Goal: Book appointment/travel/reservation

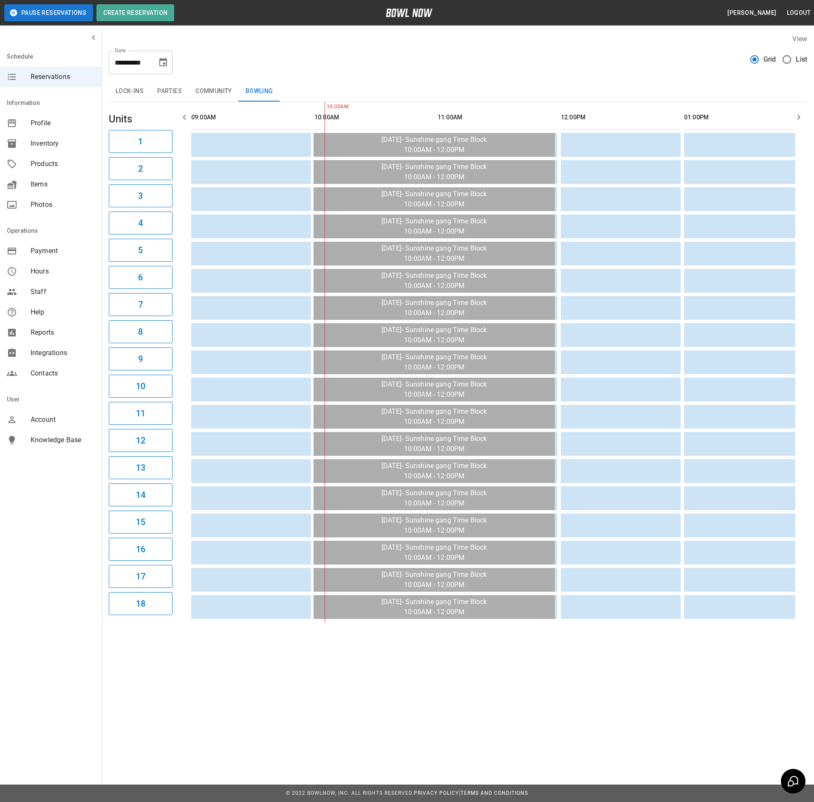
click at [165, 59] on icon "Choose date, selected date is Sep 1, 2025" at bounding box center [163, 62] width 8 height 8
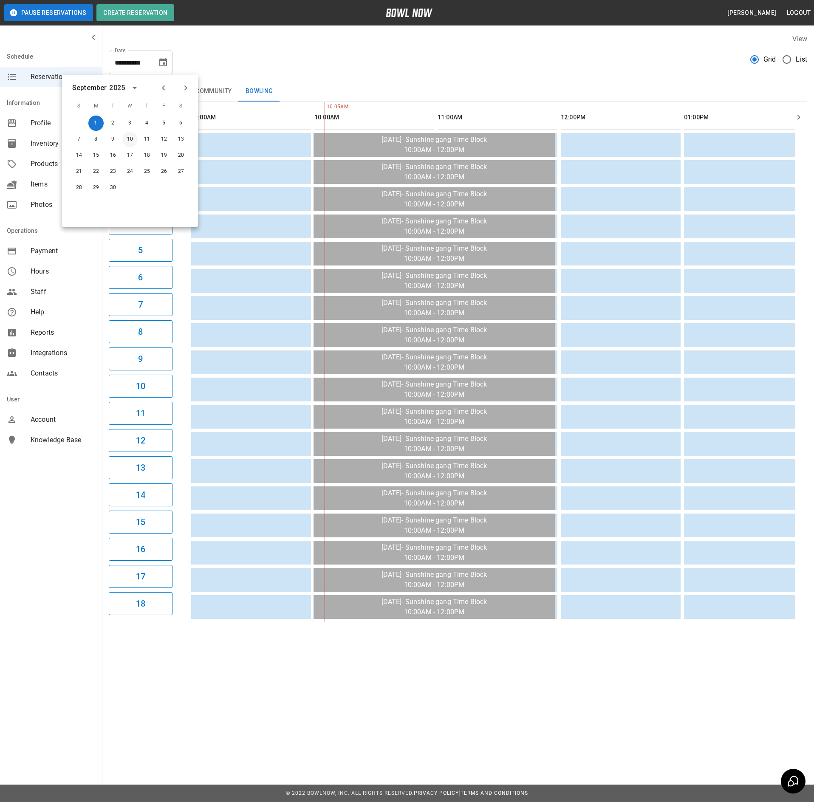
click at [132, 139] on button "10" at bounding box center [129, 139] width 15 height 15
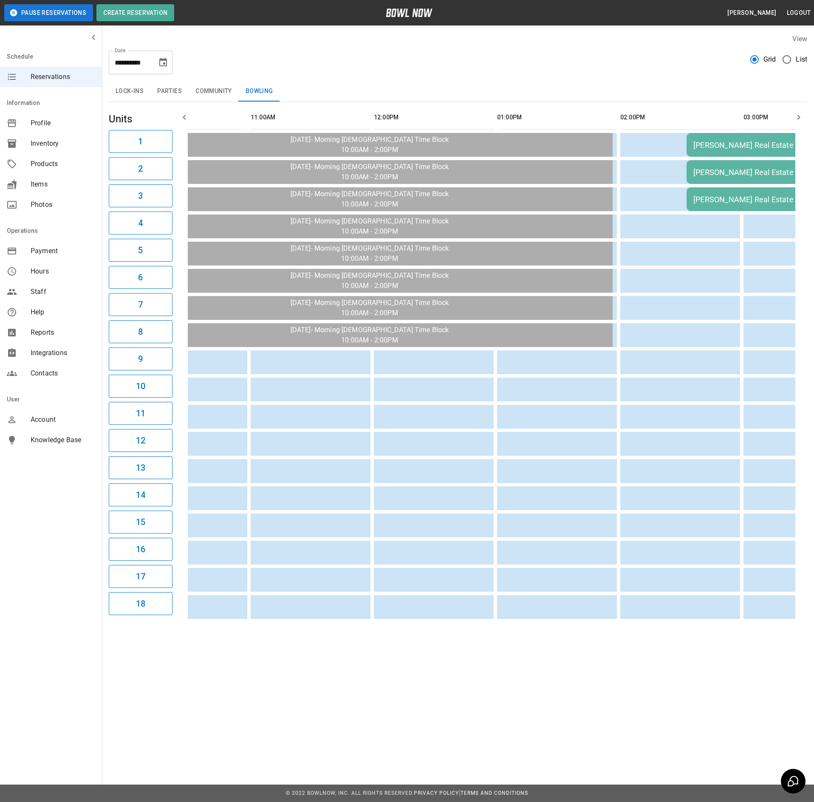
scroll to position [0, 99]
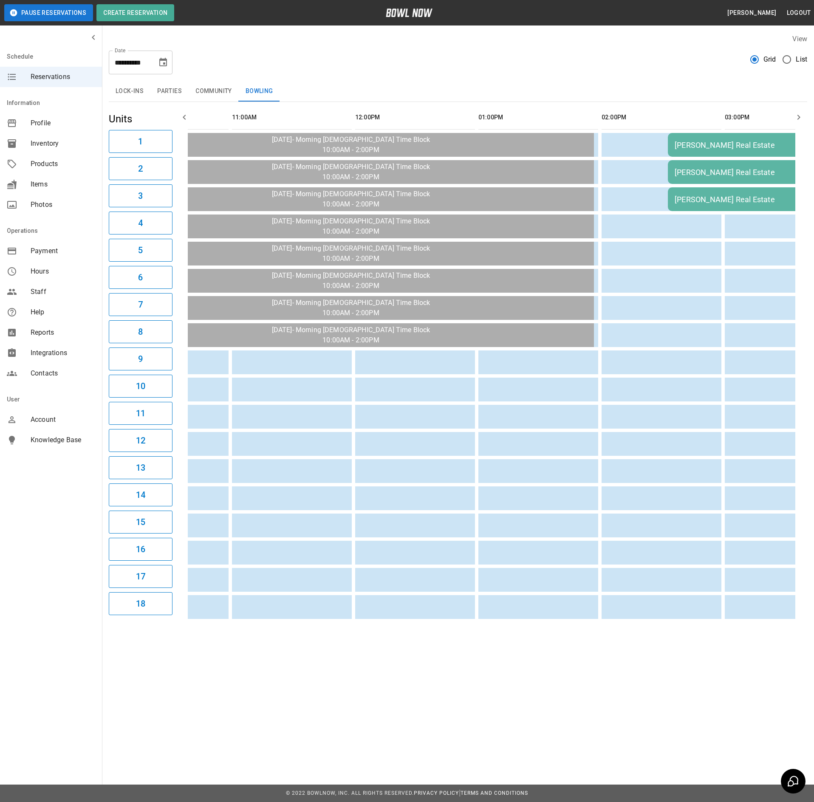
click at [703, 148] on div "[PERSON_NAME] Real Estate" at bounding box center [759, 145] width 169 height 9
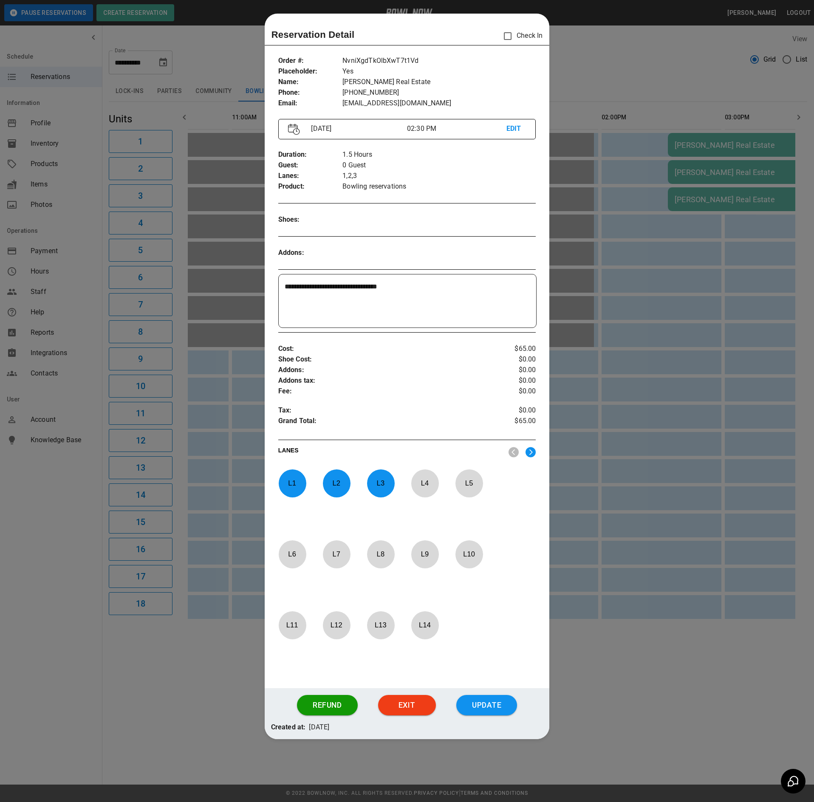
click at [189, 431] on div at bounding box center [407, 401] width 814 height 802
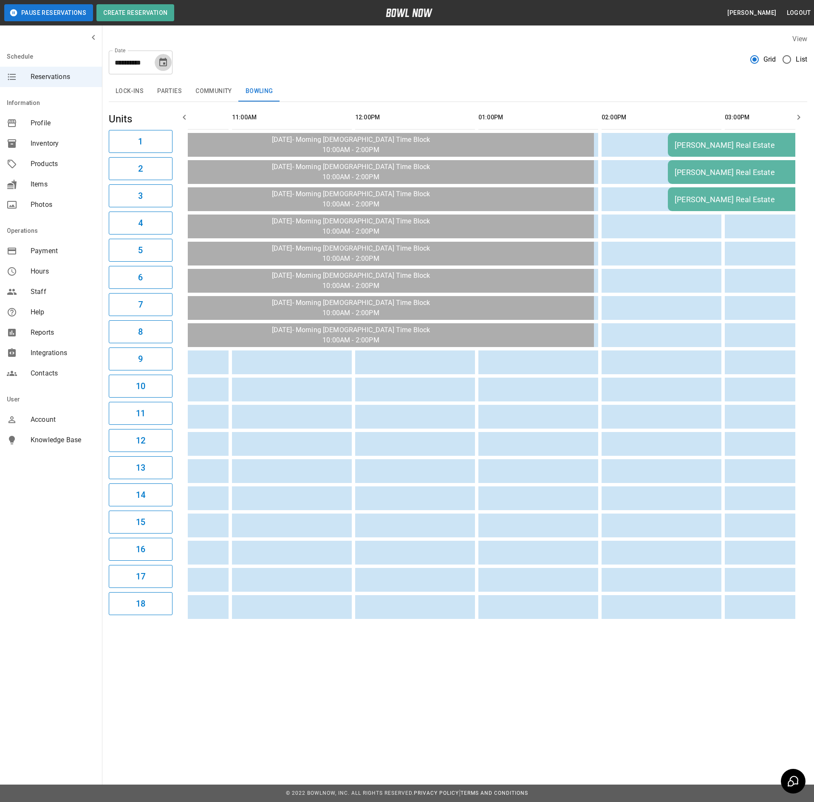
click at [164, 63] on icon "Choose date, selected date is Sep 10, 2025" at bounding box center [163, 62] width 8 height 8
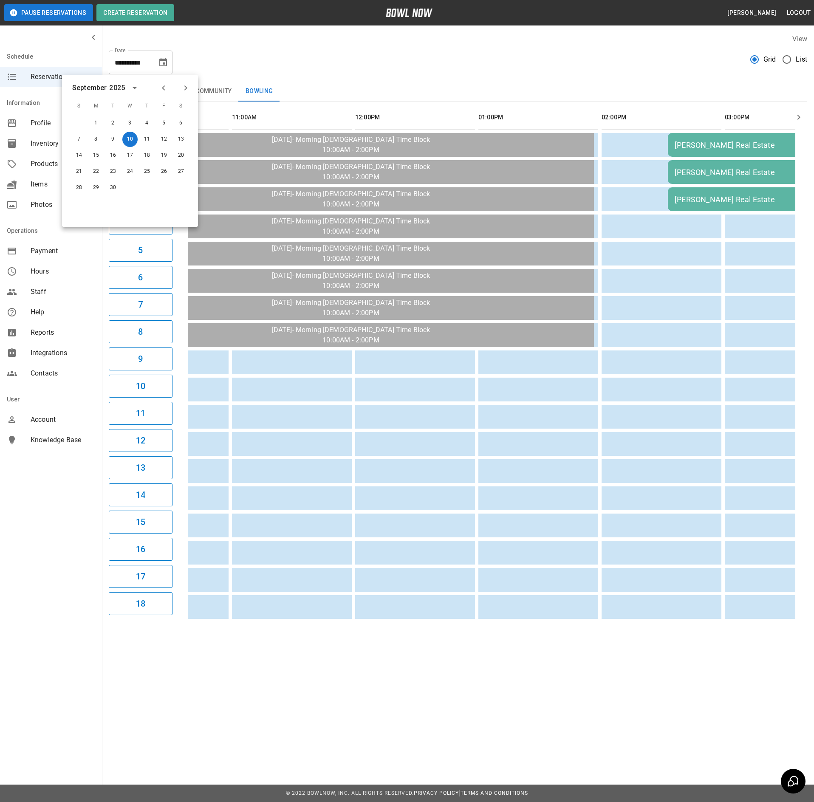
click at [162, 89] on icon "Previous month" at bounding box center [163, 88] width 10 height 10
click at [188, 86] on icon "Next month" at bounding box center [186, 88] width 10 height 10
click at [128, 144] on button "8" at bounding box center [129, 139] width 15 height 15
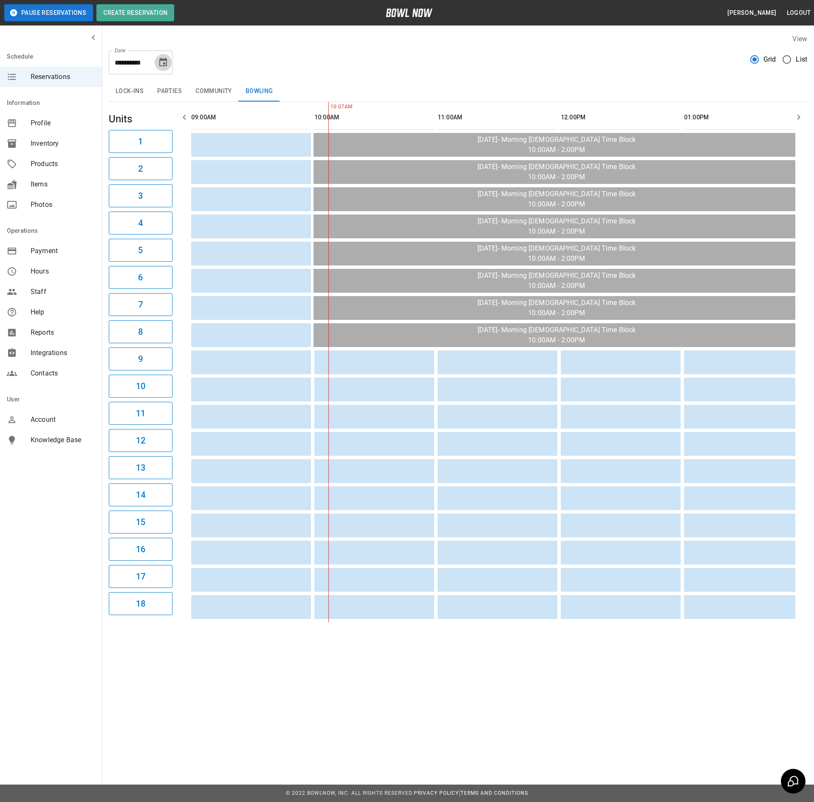
click at [160, 57] on icon "Choose date, selected date is Oct 8, 2025" at bounding box center [163, 62] width 10 height 10
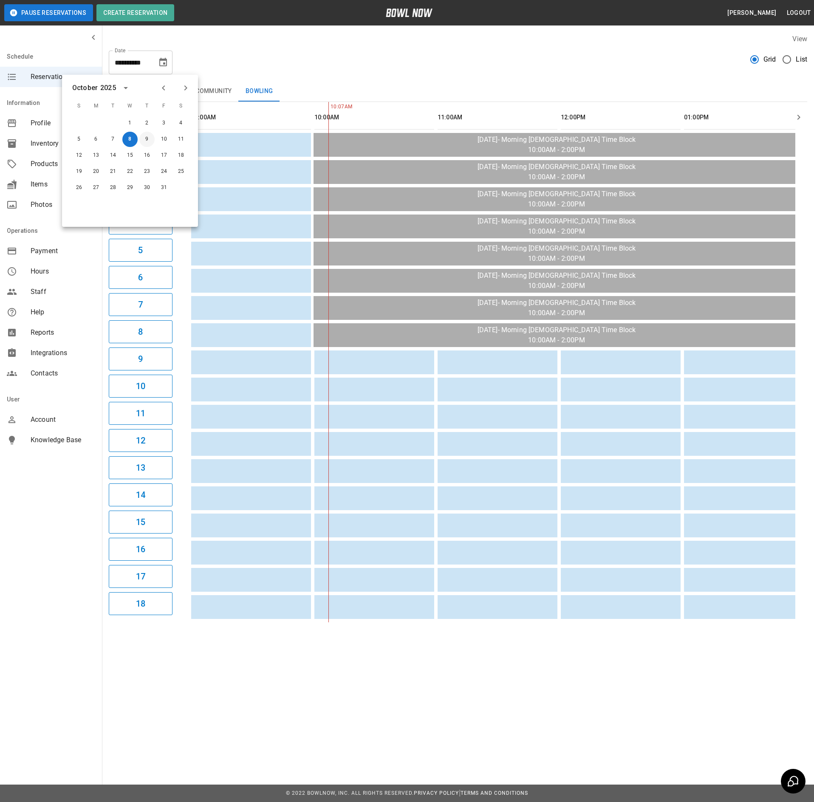
click at [150, 144] on button "9" at bounding box center [146, 139] width 15 height 15
type input "**********"
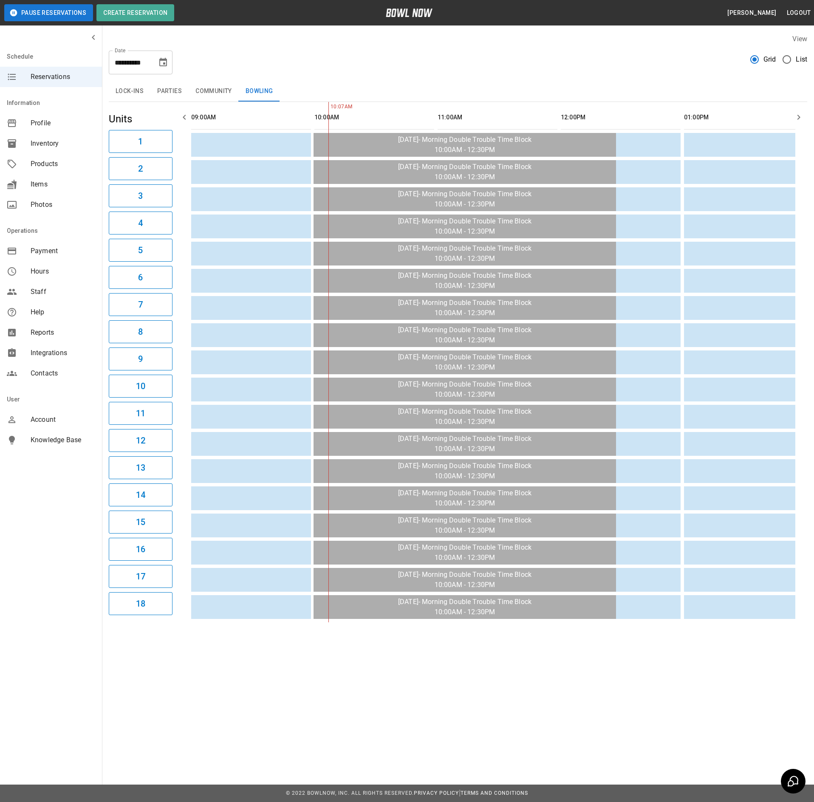
click at [155, 65] on button "Choose date, selected date is Oct 9, 2025" at bounding box center [163, 62] width 17 height 17
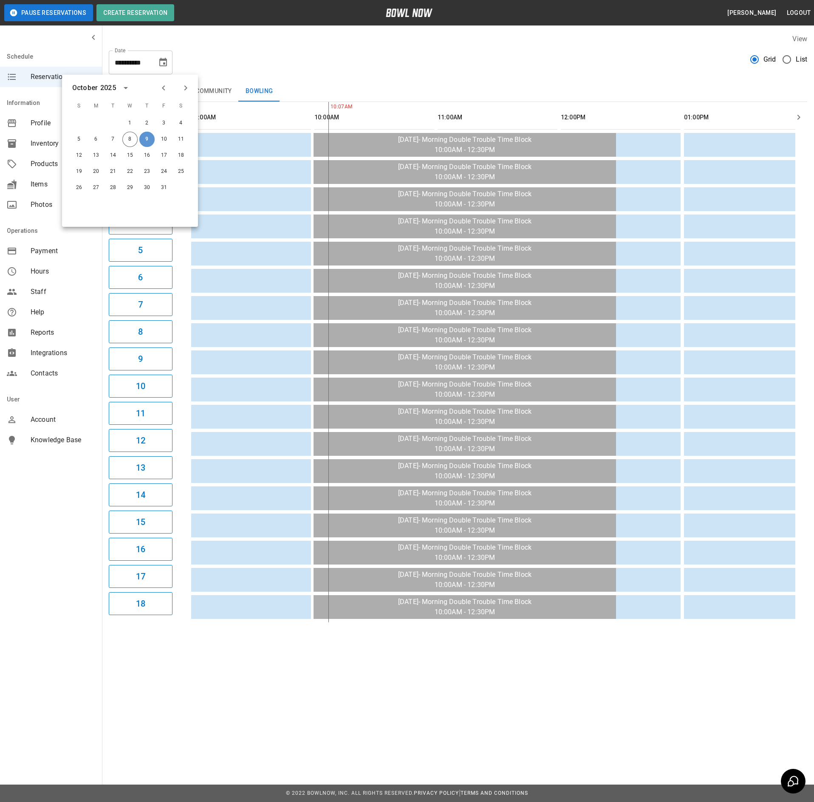
click at [151, 143] on button "9" at bounding box center [146, 139] width 15 height 15
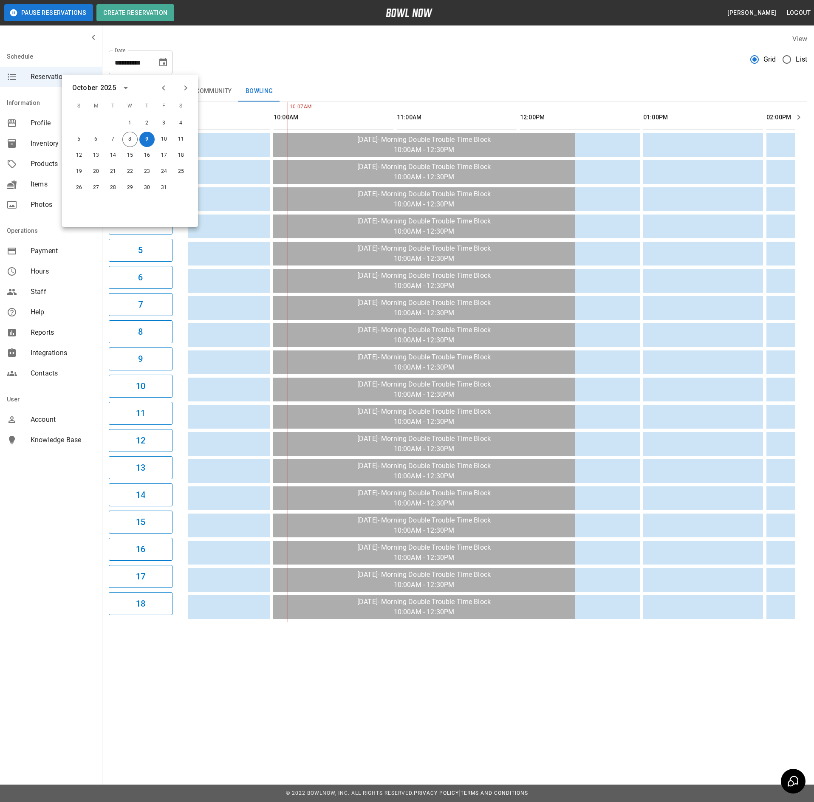
click at [323, 47] on div "**********" at bounding box center [458, 59] width 698 height 31
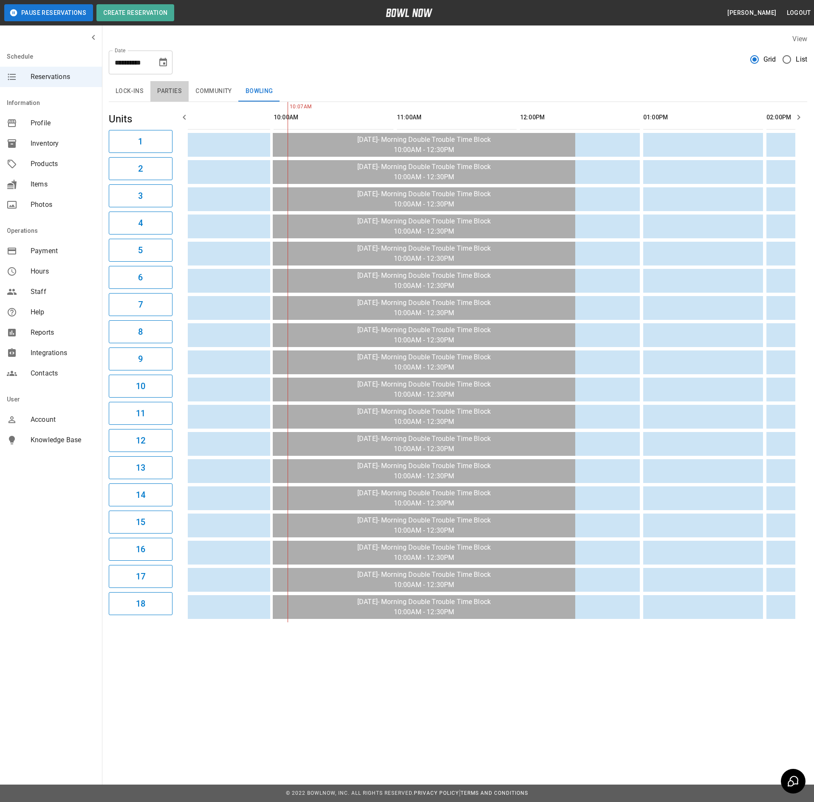
click at [172, 91] on button "Parties" at bounding box center [169, 91] width 38 height 20
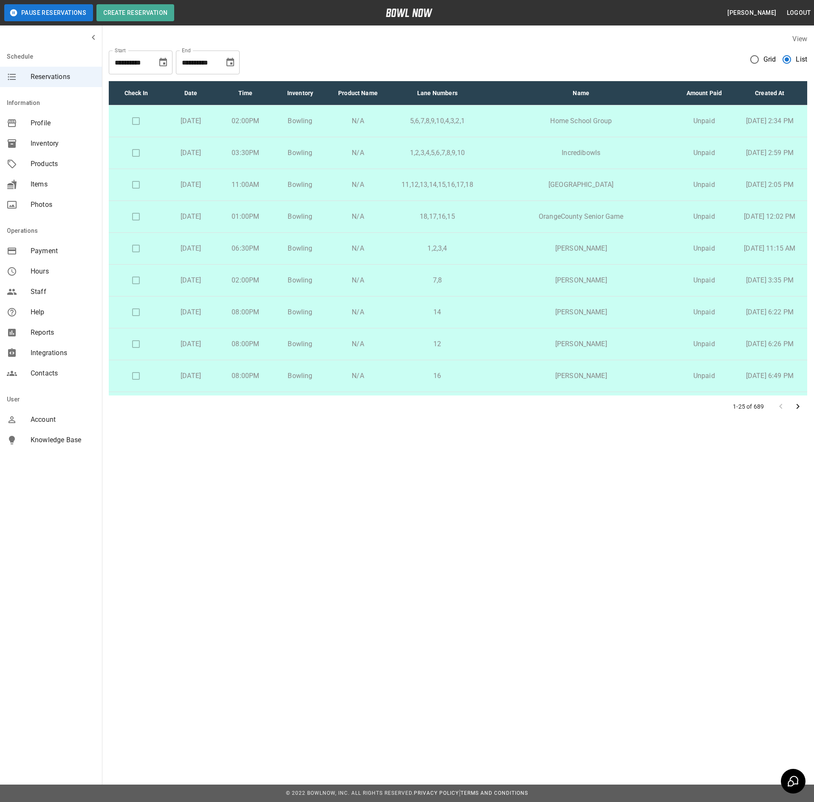
click at [152, 65] on div "**********" at bounding box center [141, 63] width 64 height 24
click at [162, 63] on icon "Choose date, selected date is Apr 1, 2025" at bounding box center [163, 62] width 10 height 10
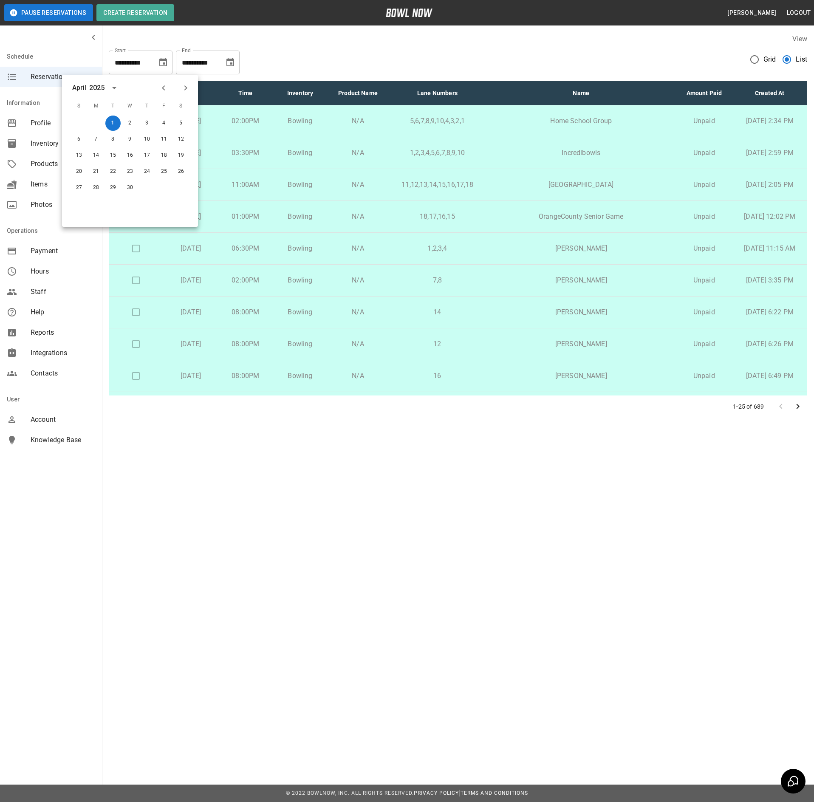
click at [186, 85] on icon "Next month" at bounding box center [186, 88] width 10 height 10
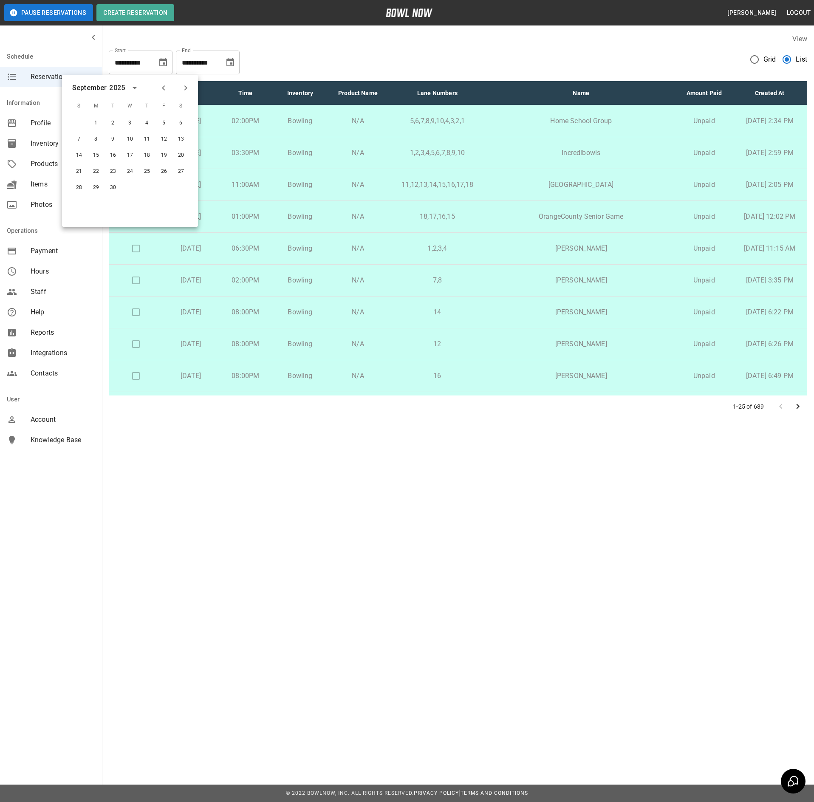
click at [186, 85] on icon "Next month" at bounding box center [186, 88] width 10 height 10
click at [161, 142] on button "10" at bounding box center [163, 139] width 15 height 15
type input "**********"
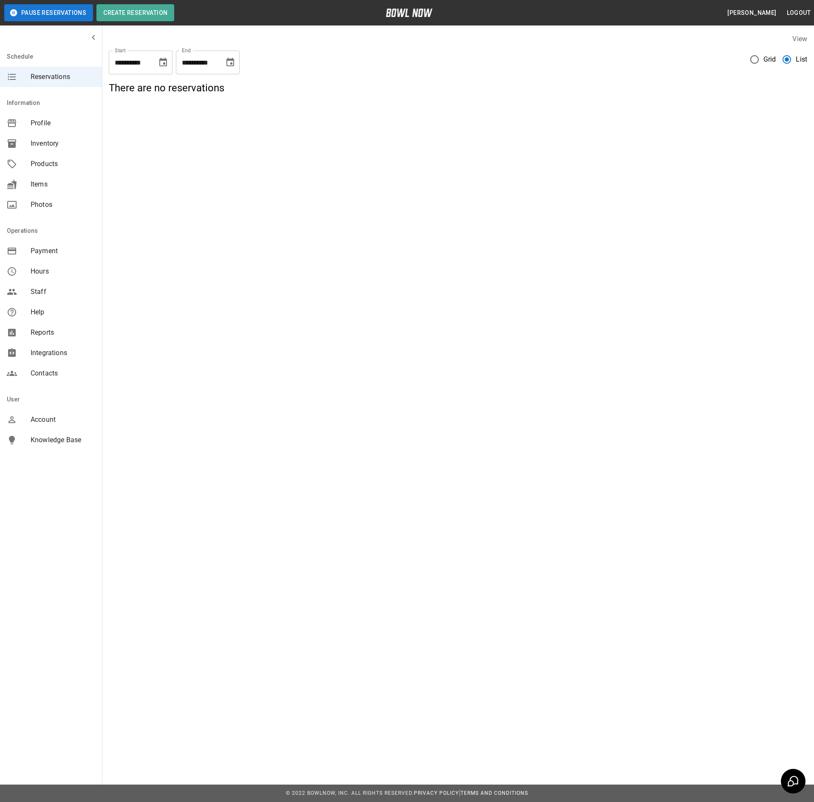
click at [231, 69] on button "Choose date, selected date is Sep 30, 2025" at bounding box center [230, 62] width 17 height 17
click at [246, 88] on button "Next month" at bounding box center [253, 88] width 14 height 14
click at [214, 155] on button "16" at bounding box center [213, 155] width 15 height 15
type input "**********"
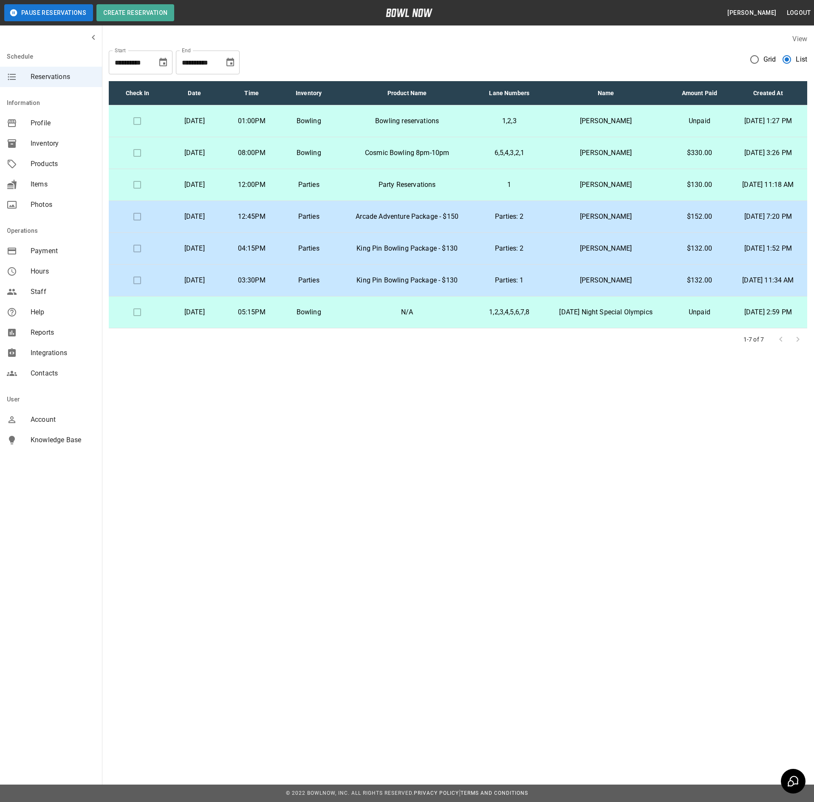
click at [364, 436] on div "**********" at bounding box center [407, 401] width 814 height 802
click at [190, 118] on p "[DATE]" at bounding box center [193, 121] width 43 height 10
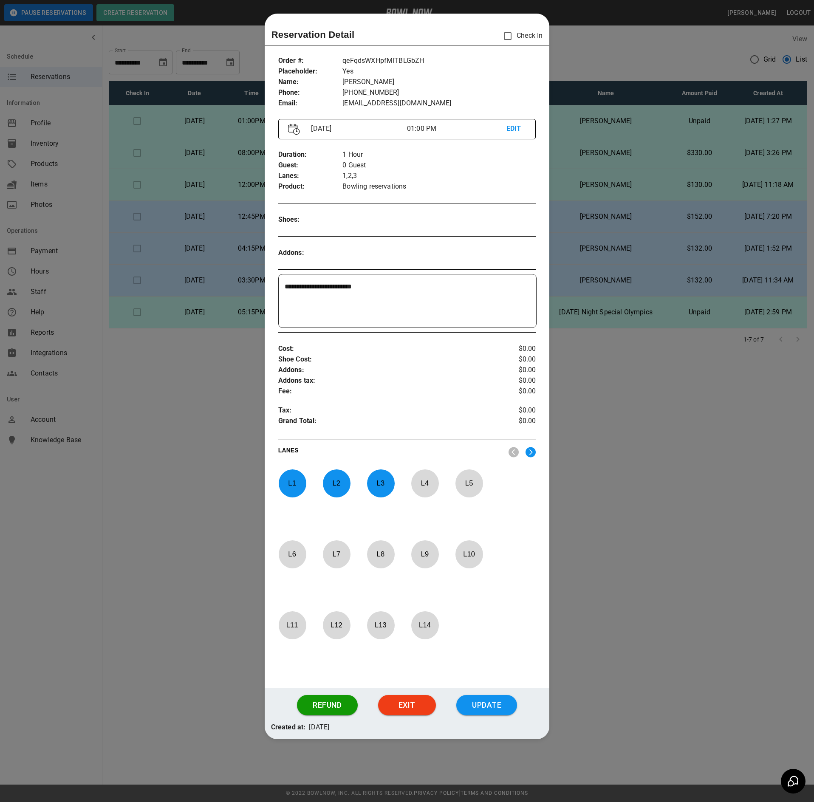
click at [172, 394] on div at bounding box center [407, 401] width 814 height 802
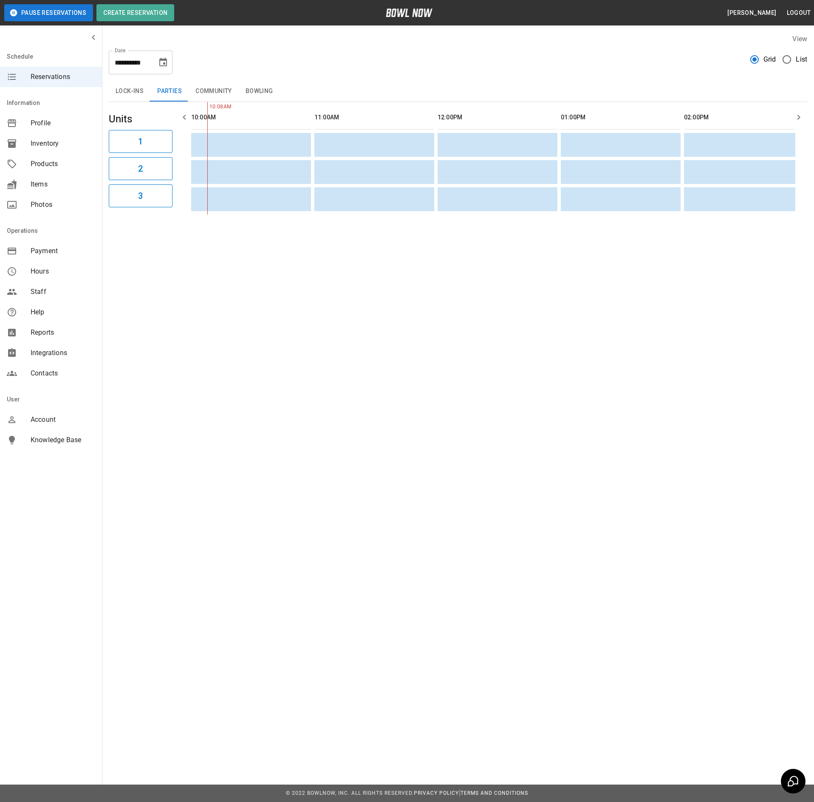
click at [161, 57] on icon "Choose date, selected date is Oct 9, 2025" at bounding box center [163, 62] width 10 height 10
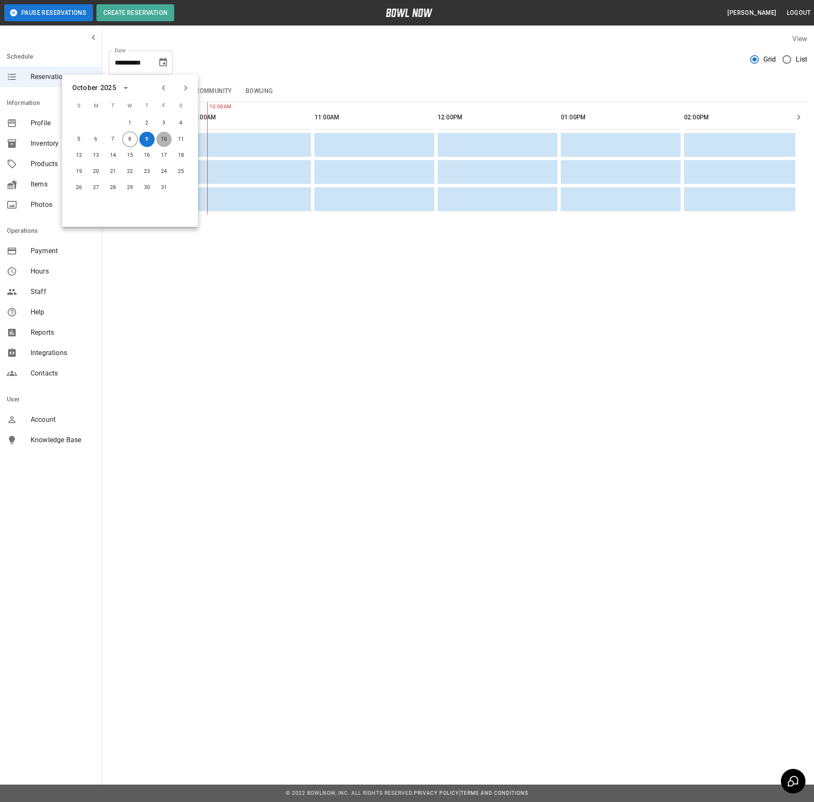
click at [167, 140] on button "10" at bounding box center [163, 139] width 15 height 15
type input "**********"
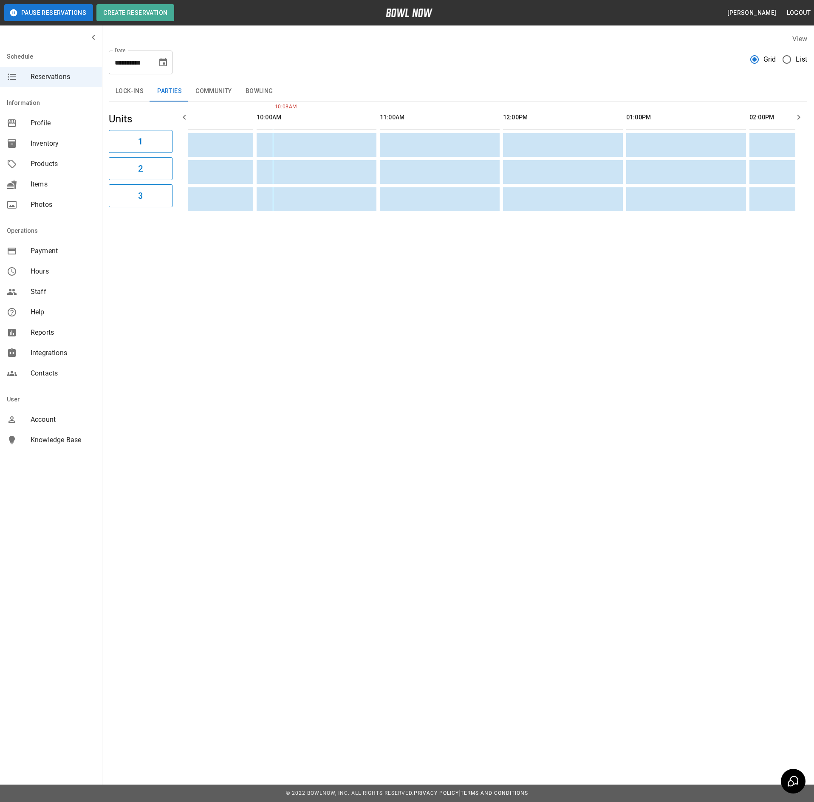
click at [260, 88] on button "Bowling" at bounding box center [259, 91] width 41 height 20
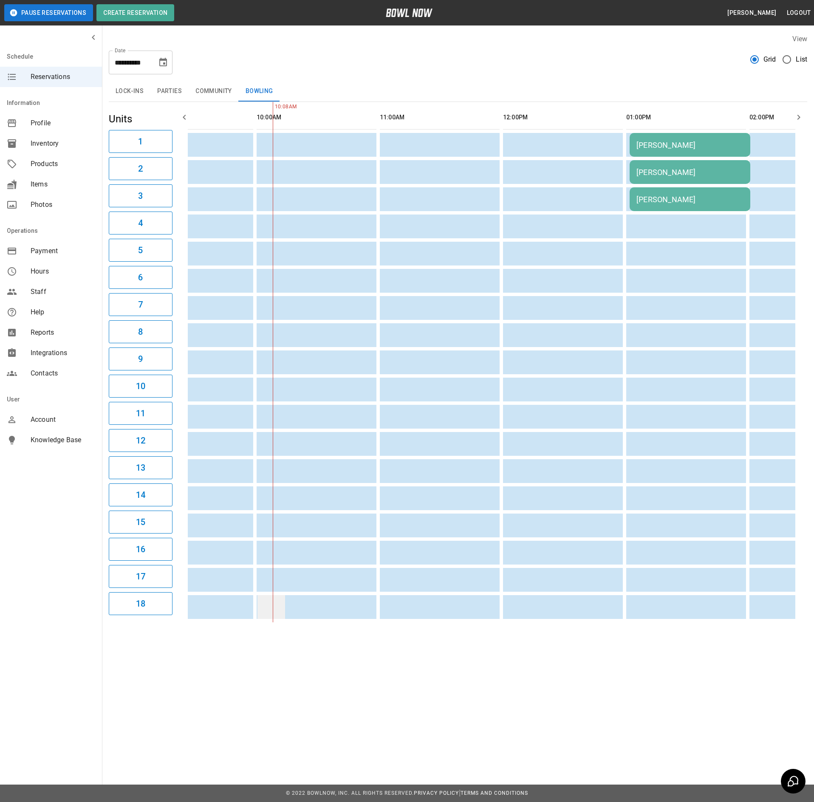
drag, startPoint x: 328, startPoint y: 622, endPoint x: 270, endPoint y: 616, distance: 58.1
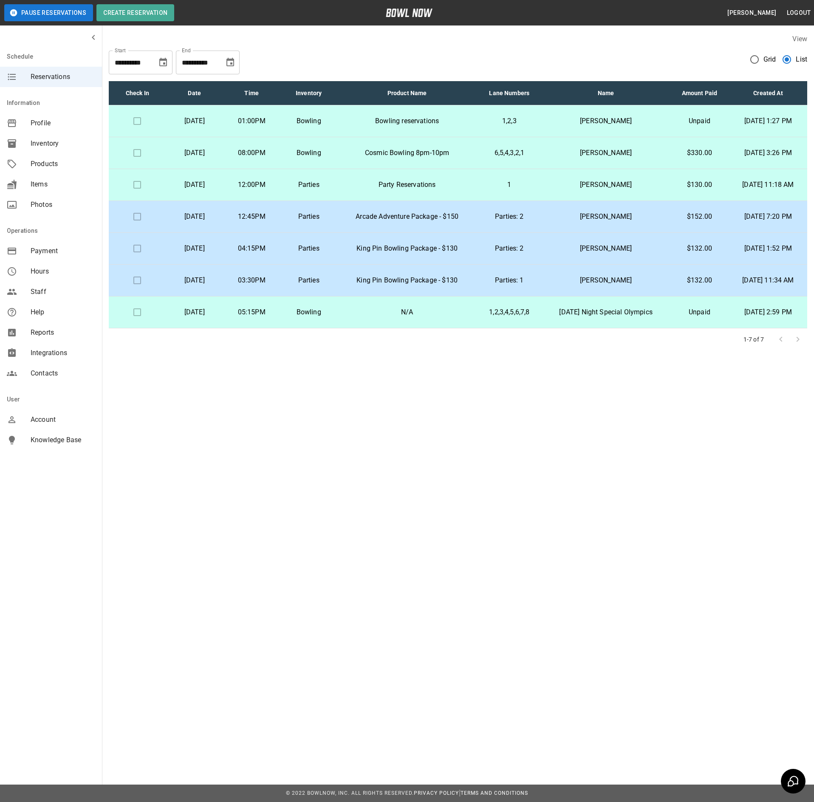
click at [422, 191] on td "Party Reservations" at bounding box center [407, 185] width 140 height 32
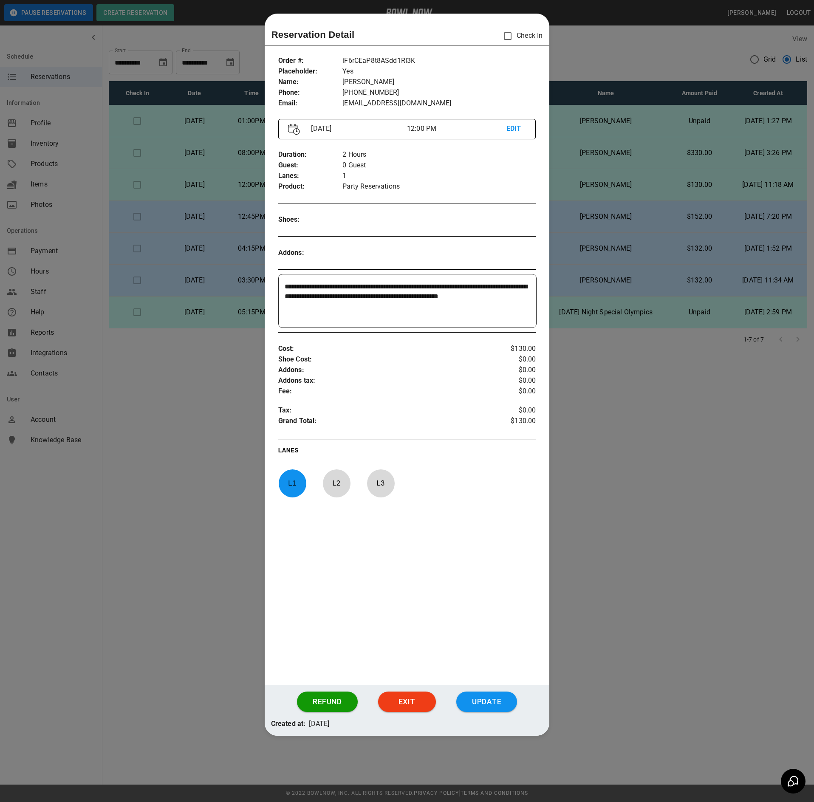
click at [629, 456] on div at bounding box center [407, 401] width 814 height 802
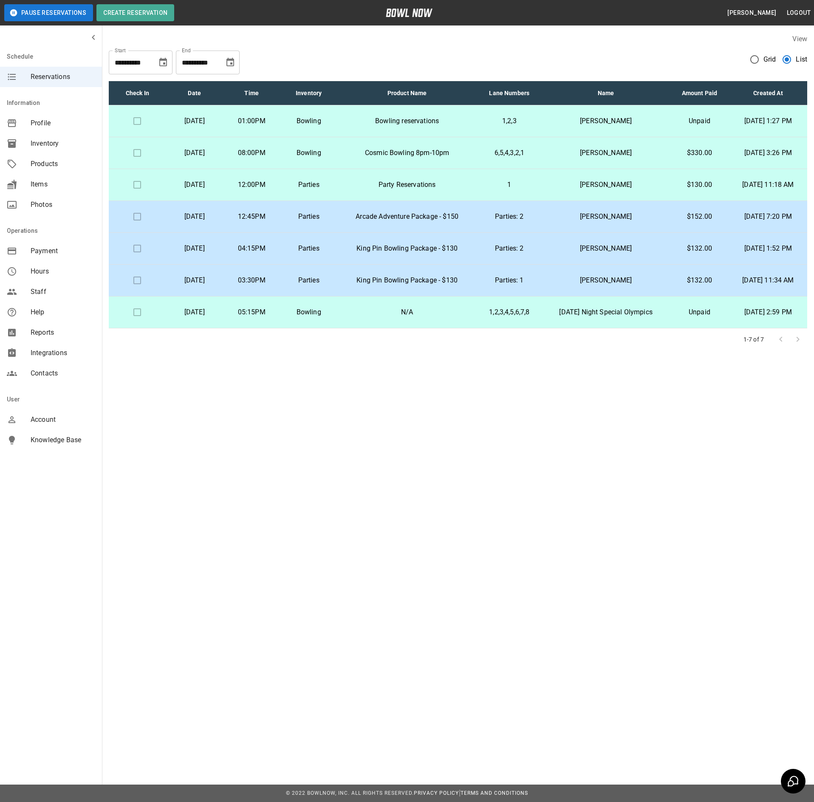
click at [799, 344] on div at bounding box center [789, 339] width 34 height 17
click at [783, 344] on div at bounding box center [789, 339] width 34 height 17
click at [280, 283] on td "03:30PM" at bounding box center [251, 281] width 57 height 32
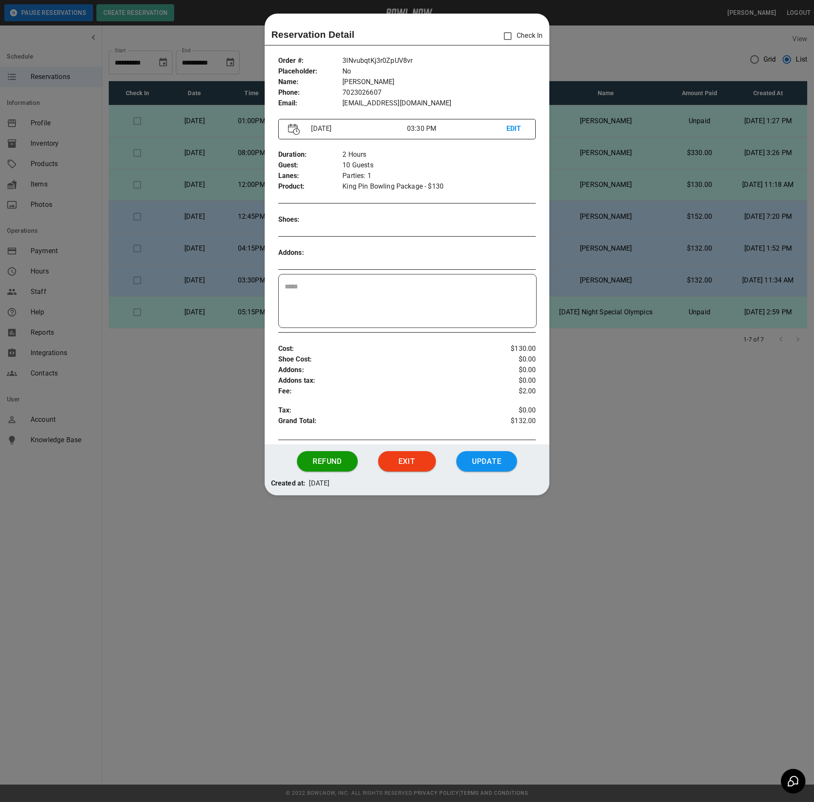
click at [234, 387] on div at bounding box center [407, 401] width 814 height 802
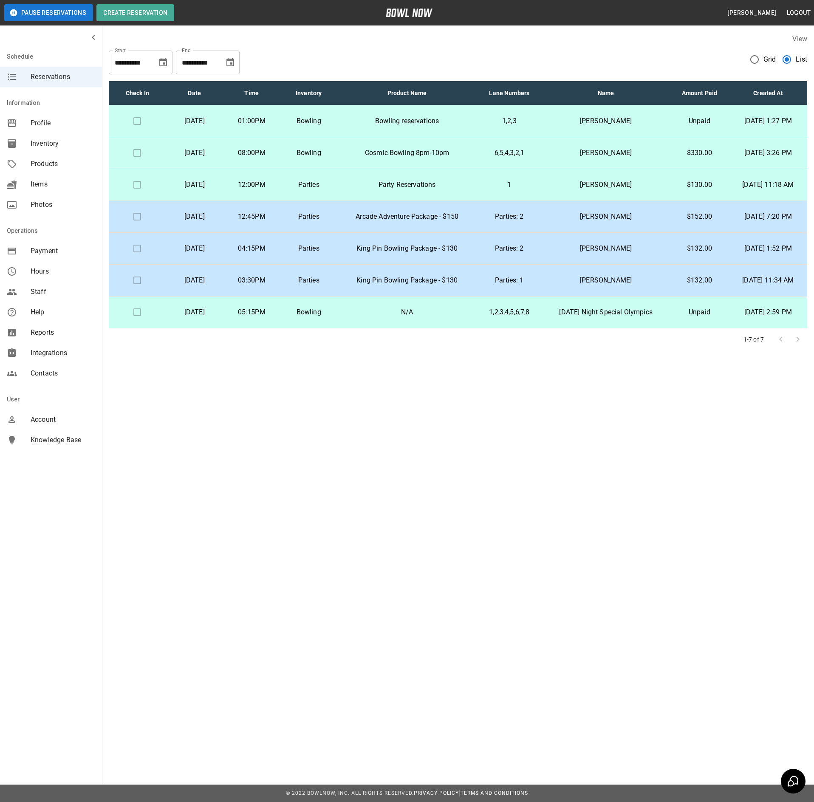
click at [695, 389] on div "**********" at bounding box center [407, 201] width 814 height 403
